Goal: Download file/media

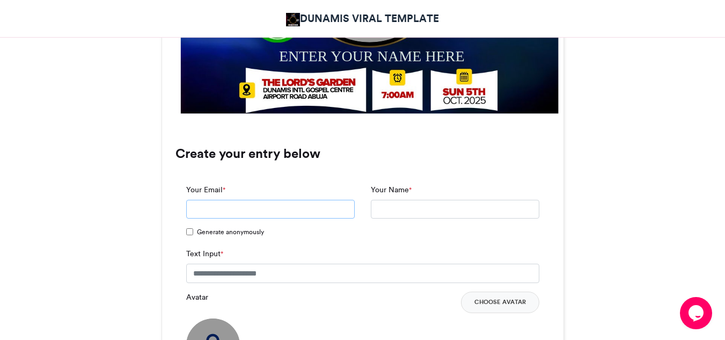
click at [322, 207] on input "Your Email *" at bounding box center [270, 209] width 168 height 19
type input "**********"
click at [405, 208] on input "Your Name *" at bounding box center [455, 209] width 168 height 19
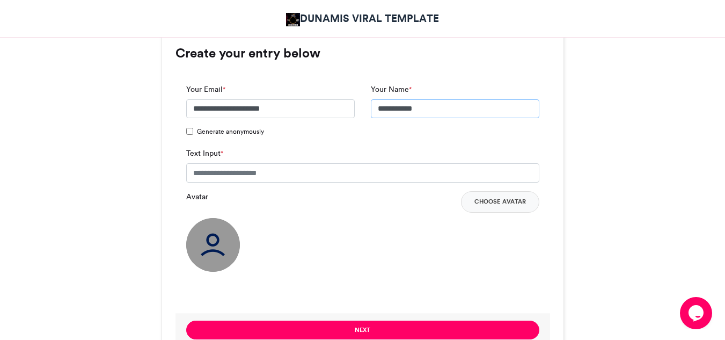
scroll to position [747, 0]
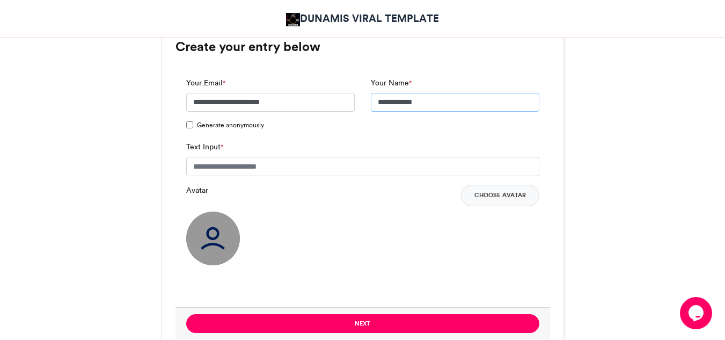
type input "**********"
click at [399, 163] on input "Text Input *" at bounding box center [362, 166] width 353 height 19
type input "**********"
click at [218, 241] on img at bounding box center [213, 238] width 54 height 54
click at [207, 239] on img at bounding box center [213, 238] width 54 height 54
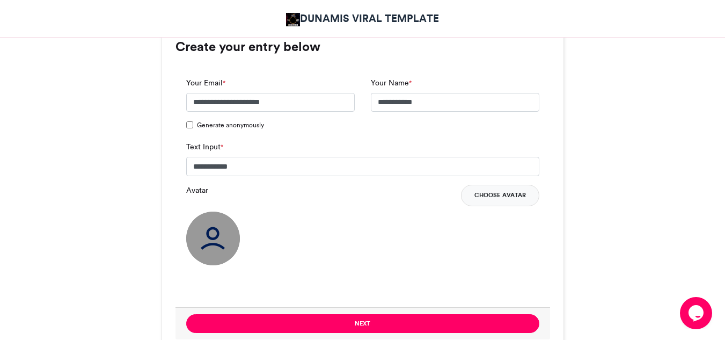
click at [488, 201] on button "Choose Avatar" at bounding box center [500, 195] width 78 height 21
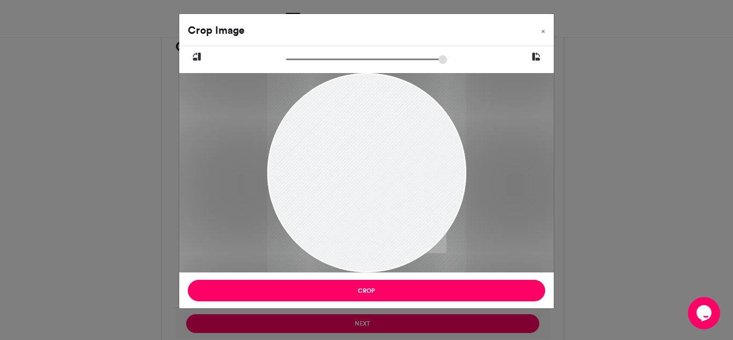
drag, startPoint x: 353, startPoint y: 194, endPoint x: 393, endPoint y: 162, distance: 50.8
click at [393, 162] on div at bounding box center [366, 149] width 199 height 266
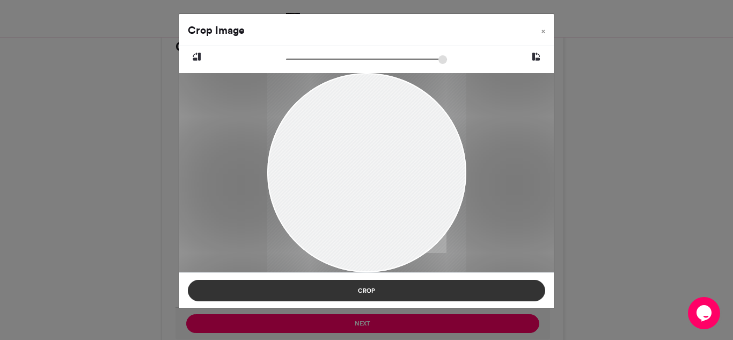
click at [429, 290] on button "Crop" at bounding box center [366, 290] width 357 height 21
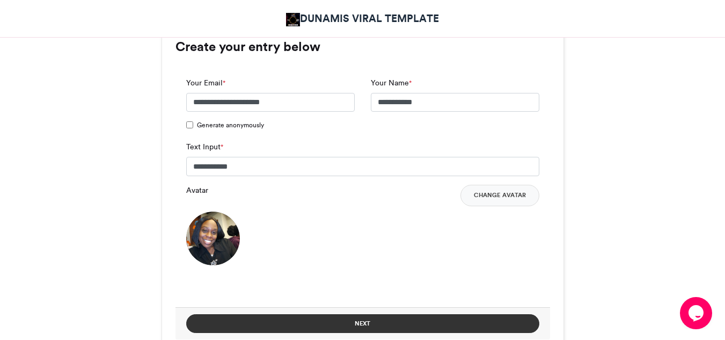
click at [406, 320] on button "Next" at bounding box center [362, 323] width 353 height 19
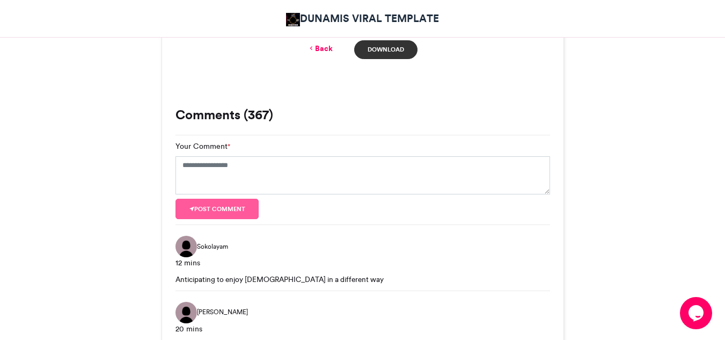
click at [398, 50] on link "Download" at bounding box center [385, 49] width 63 height 19
click at [312, 48] on icon at bounding box center [311, 48] width 8 height 10
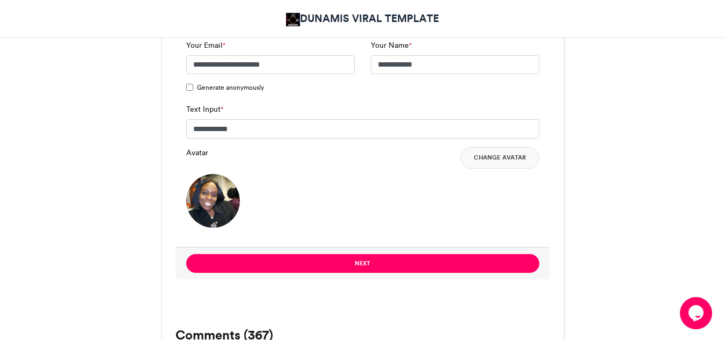
scroll to position [780, 0]
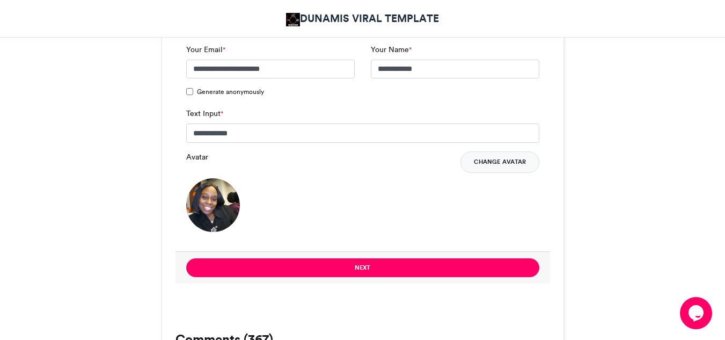
click at [492, 164] on button "Change Avatar" at bounding box center [499, 161] width 79 height 21
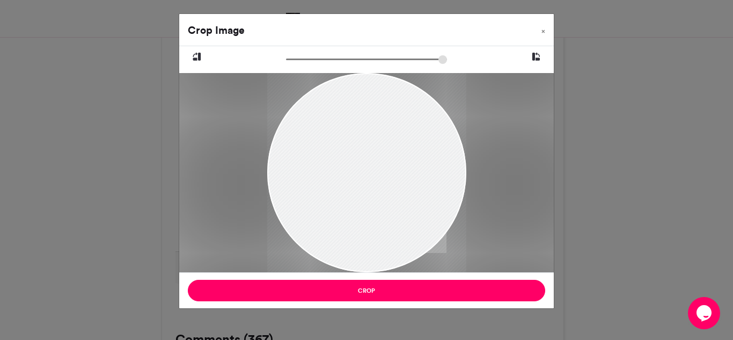
drag, startPoint x: 386, startPoint y: 208, endPoint x: 357, endPoint y: 182, distance: 38.4
click at [357, 182] on div at bounding box center [366, 150] width 199 height 266
click at [545, 32] on button "×" at bounding box center [543, 29] width 21 height 30
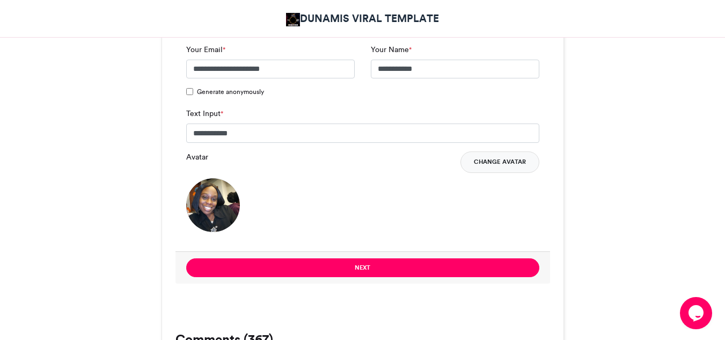
click at [507, 166] on button "Change Avatar" at bounding box center [499, 161] width 79 height 21
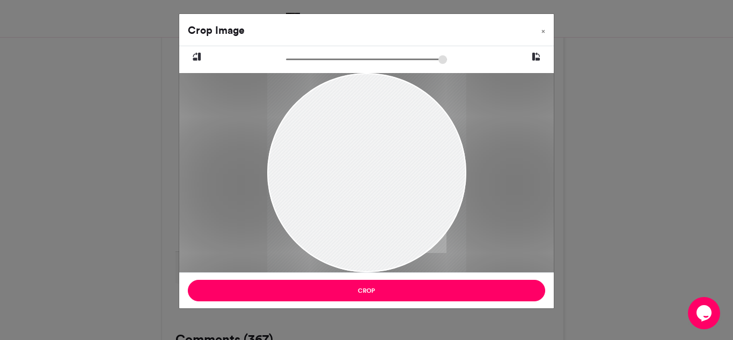
drag, startPoint x: 388, startPoint y: 204, endPoint x: 347, endPoint y: 205, distance: 40.8
click at [347, 205] on div at bounding box center [366, 174] width 199 height 266
click at [544, 31] on span "×" at bounding box center [543, 31] width 4 height 6
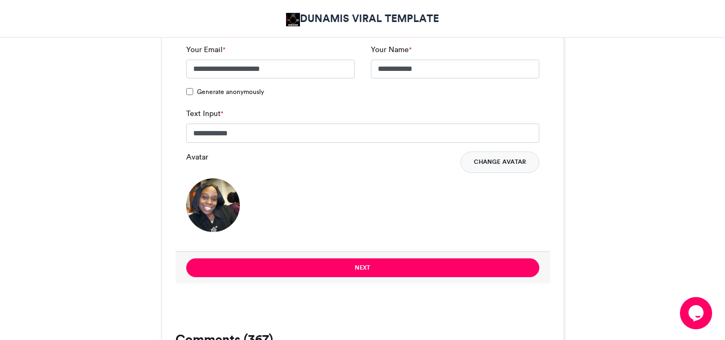
click at [482, 163] on button "Change Avatar" at bounding box center [499, 161] width 79 height 21
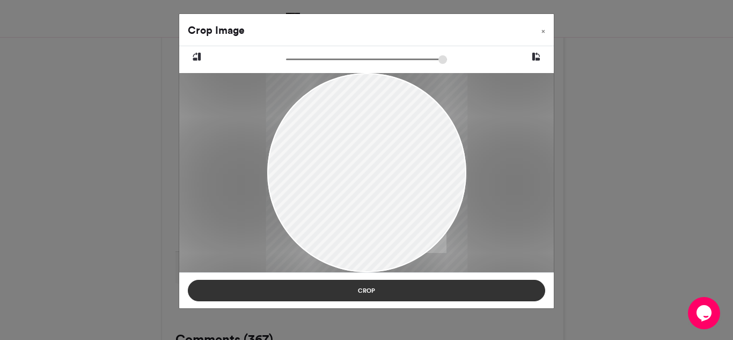
click at [397, 290] on button "Crop" at bounding box center [366, 290] width 357 height 21
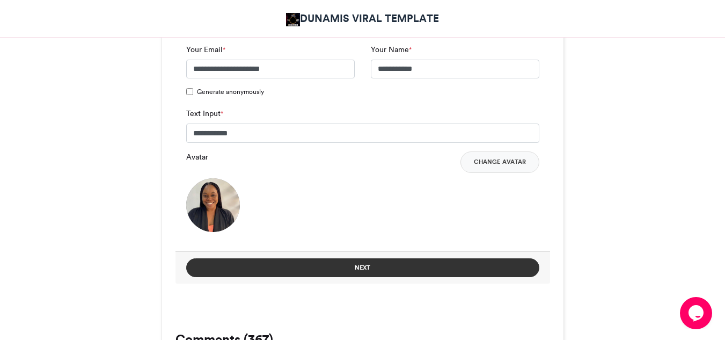
click at [453, 268] on button "Next" at bounding box center [362, 267] width 353 height 19
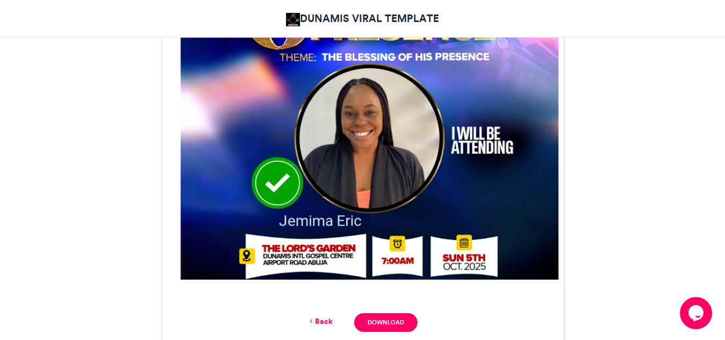
scroll to position [479, 0]
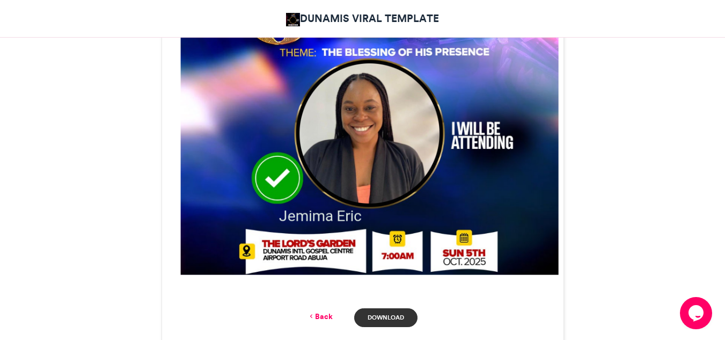
click at [391, 314] on link "Download" at bounding box center [385, 317] width 63 height 19
